Goal: Find specific page/section: Find specific page/section

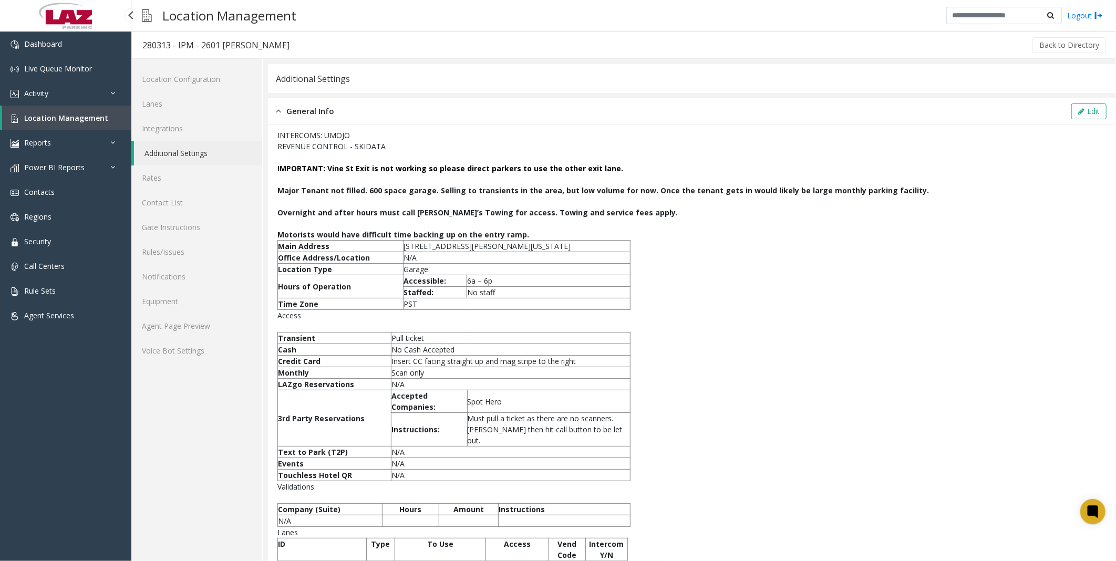
click at [52, 113] on span "Location Management" at bounding box center [66, 118] width 84 height 10
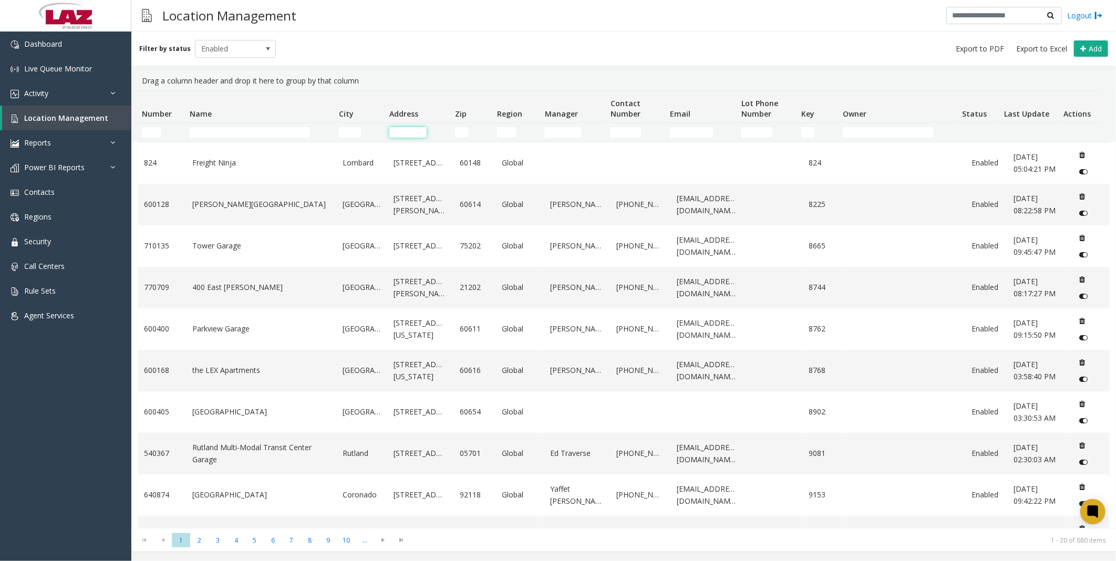
click at [402, 129] on input "Address Filter" at bounding box center [407, 132] width 37 height 11
click at [350, 129] on input "City Filter" at bounding box center [350, 132] width 22 height 11
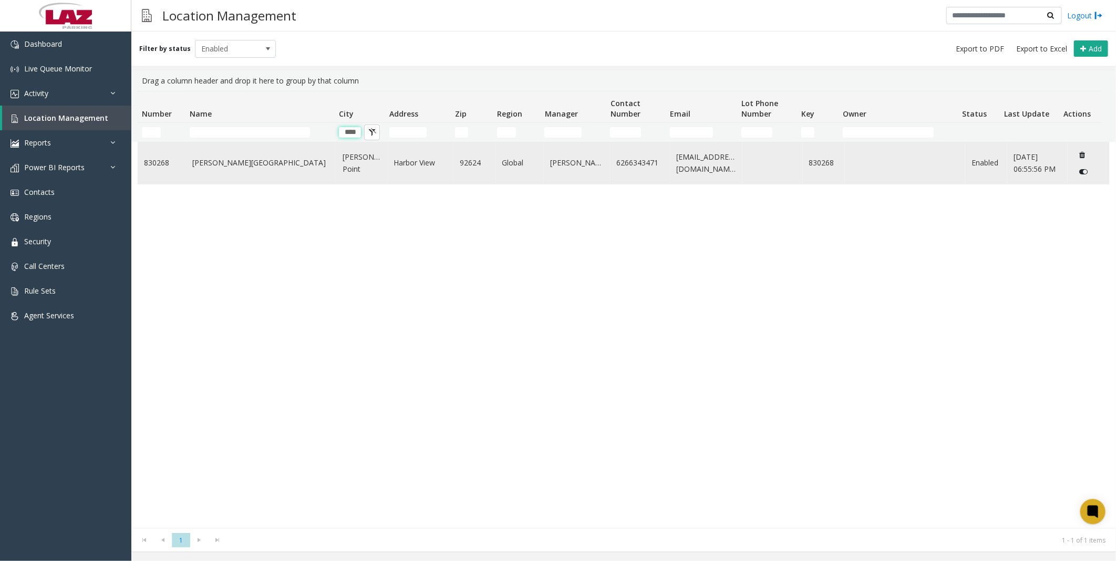
type input "****"
click at [235, 167] on link "[PERSON_NAME][GEOGRAPHIC_DATA]" at bounding box center [261, 163] width 138 height 12
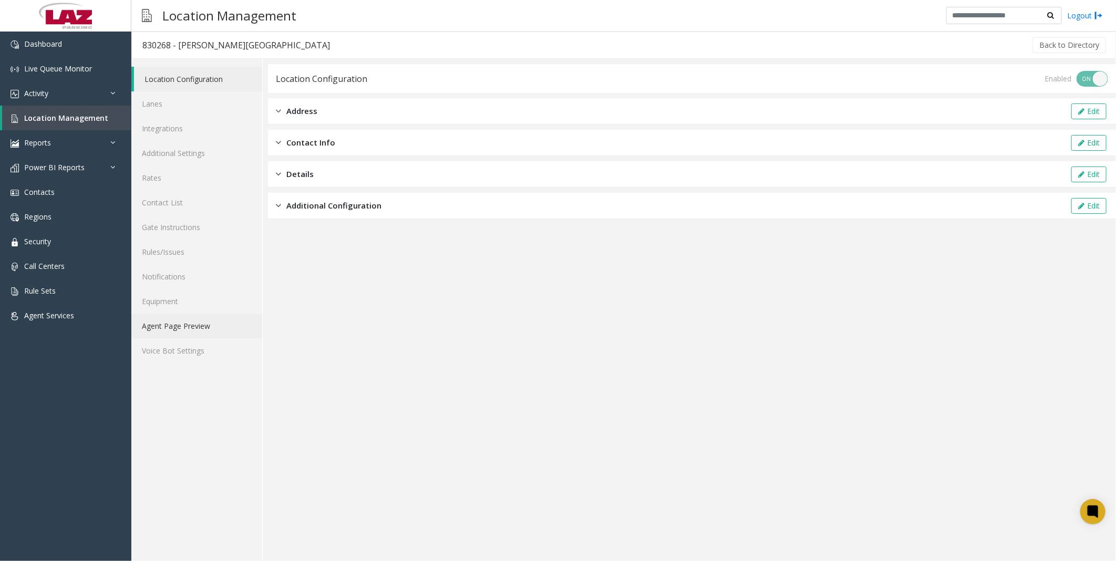
click at [174, 323] on link "Agent Page Preview" at bounding box center [196, 326] width 131 height 25
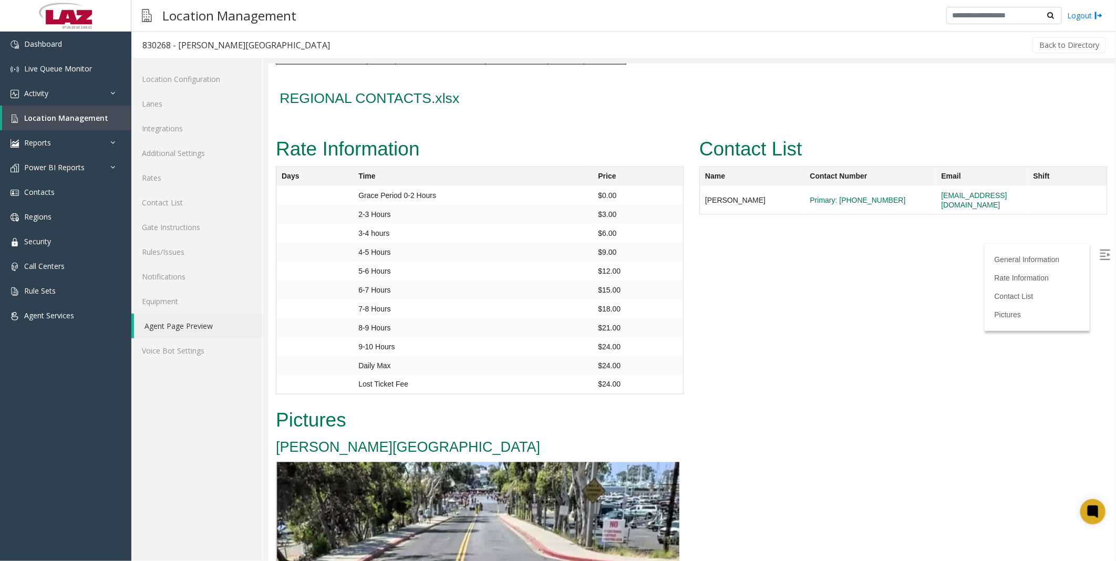
scroll to position [992, 0]
